Goal: Information Seeking & Learning: Learn about a topic

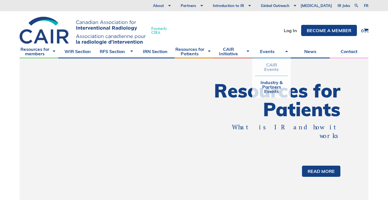
click at [275, 67] on link "CAIR Events" at bounding box center [271, 66] width 33 height 17
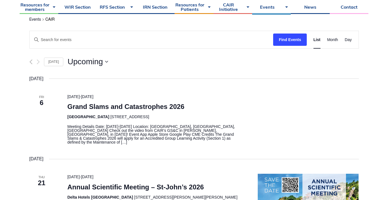
scroll to position [87, 0]
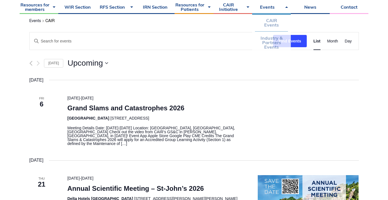
click at [274, 40] on link "Industry & Partners Events" at bounding box center [271, 43] width 33 height 22
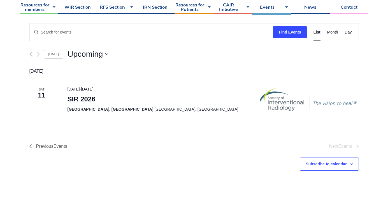
scroll to position [101, 0]
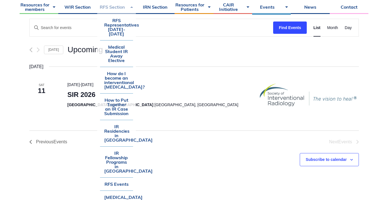
click at [127, 8] on link "RFS Section" at bounding box center [116, 7] width 39 height 14
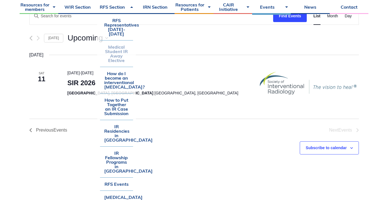
scroll to position [114, 0]
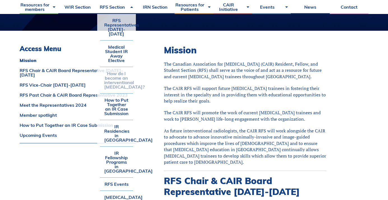
scroll to position [125, 0]
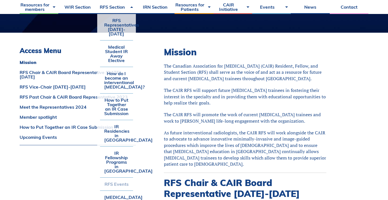
click at [124, 178] on link "RFS Events" at bounding box center [116, 184] width 33 height 13
